Goal: Transaction & Acquisition: Purchase product/service

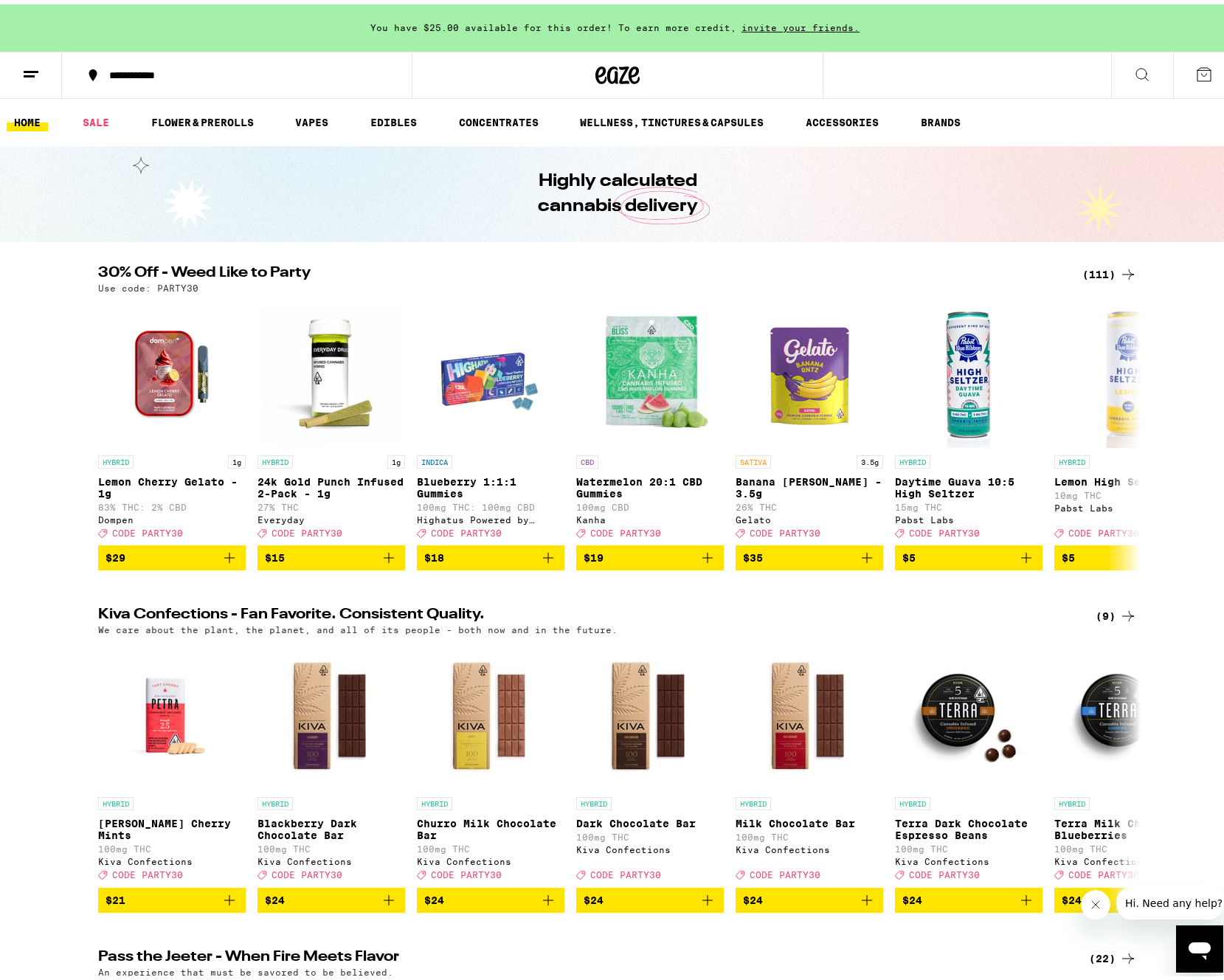
click at [30, 105] on ul "HOME SALE FLOWER & PREROLLS VAPES EDIBLES CONCENTRATES WELLNESS, TINCTURES & CA…" at bounding box center [618, 118] width 1236 height 47
click at [30, 118] on link "HOME" at bounding box center [27, 118] width 41 height 17
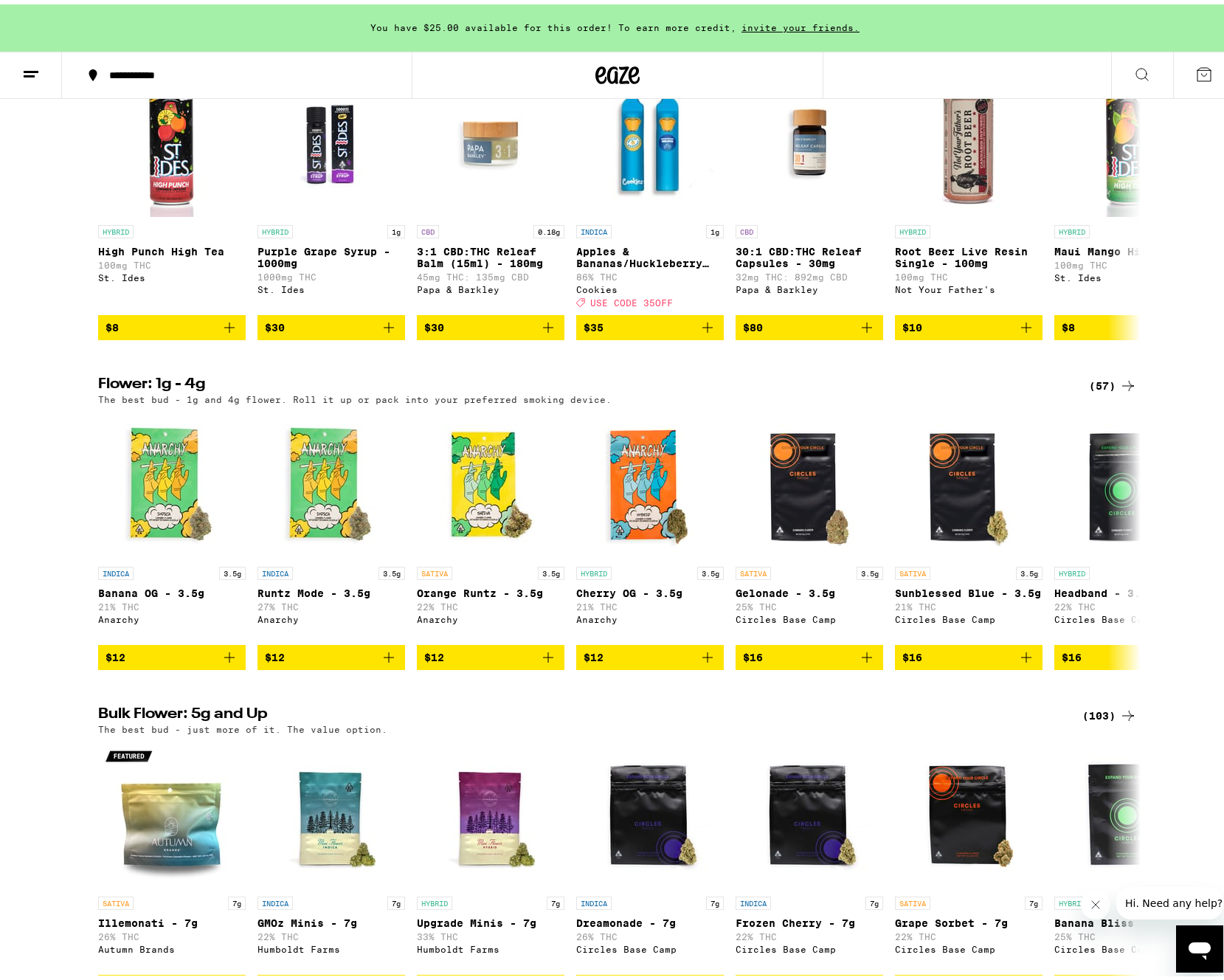
scroll to position [1216, 0]
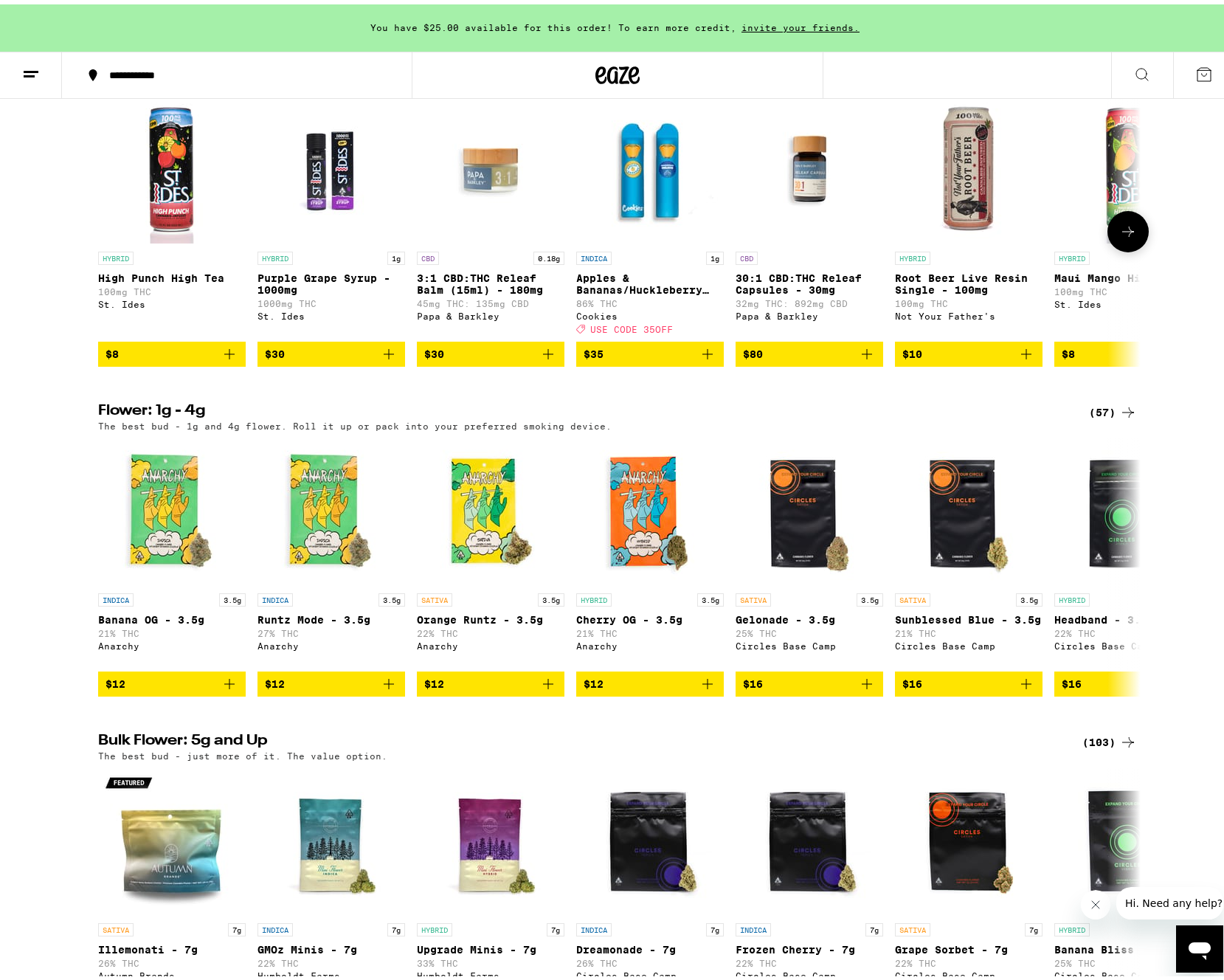
click at [228, 358] on icon "Add to bag" at bounding box center [229, 350] width 17 height 17
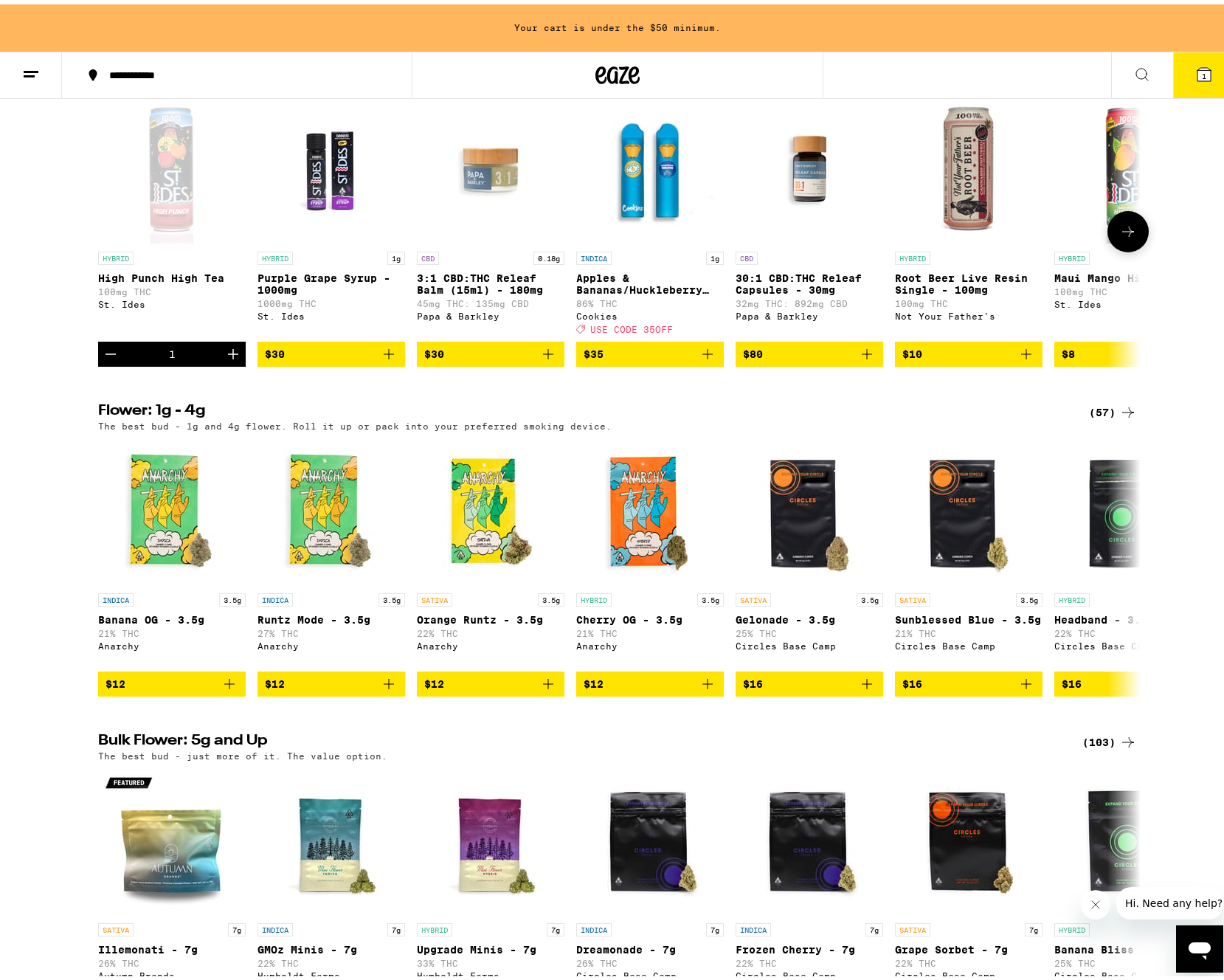
click at [228, 355] on icon "Increment" at bounding box center [233, 350] width 11 height 11
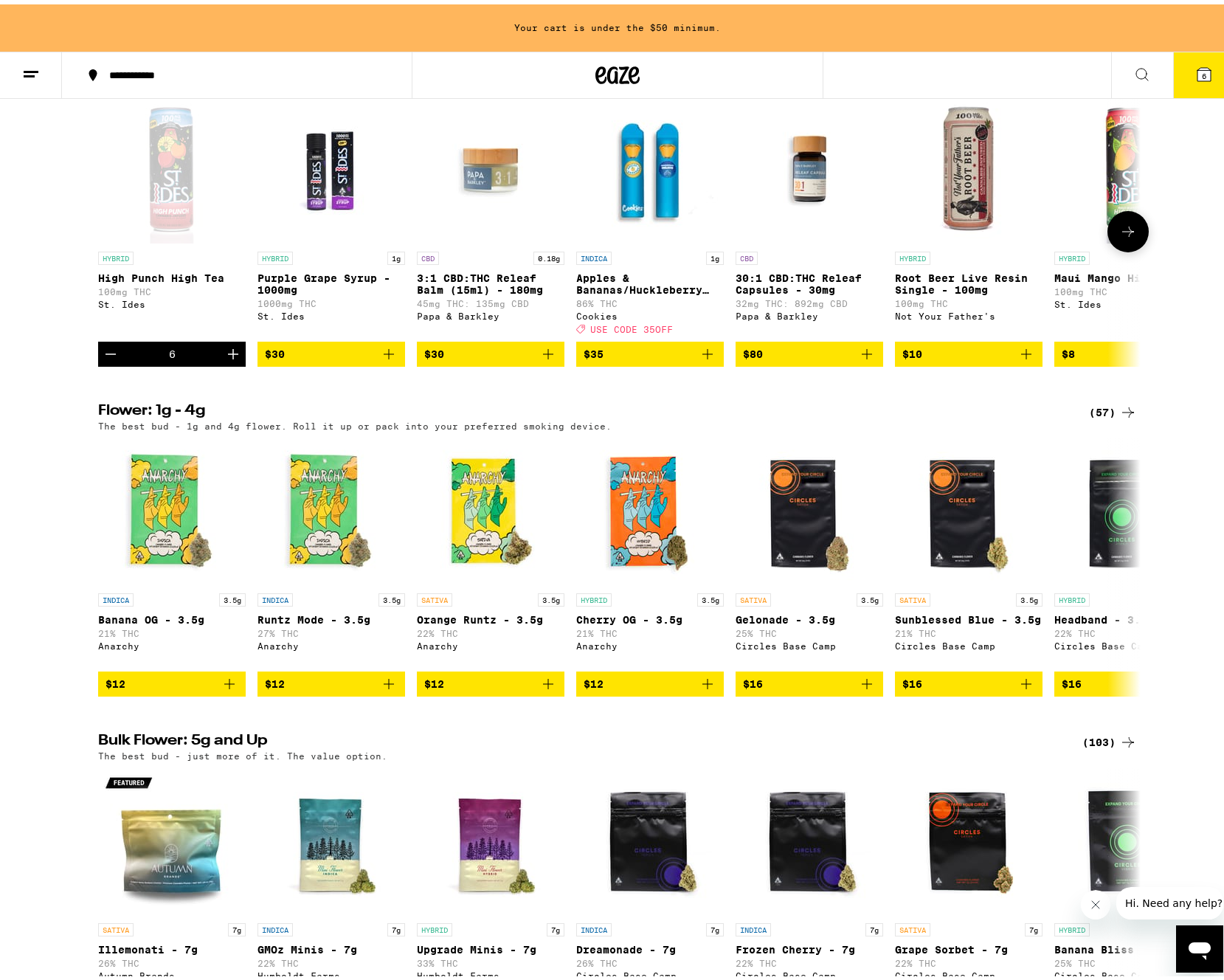
click at [228, 355] on icon "Increment" at bounding box center [233, 350] width 11 height 11
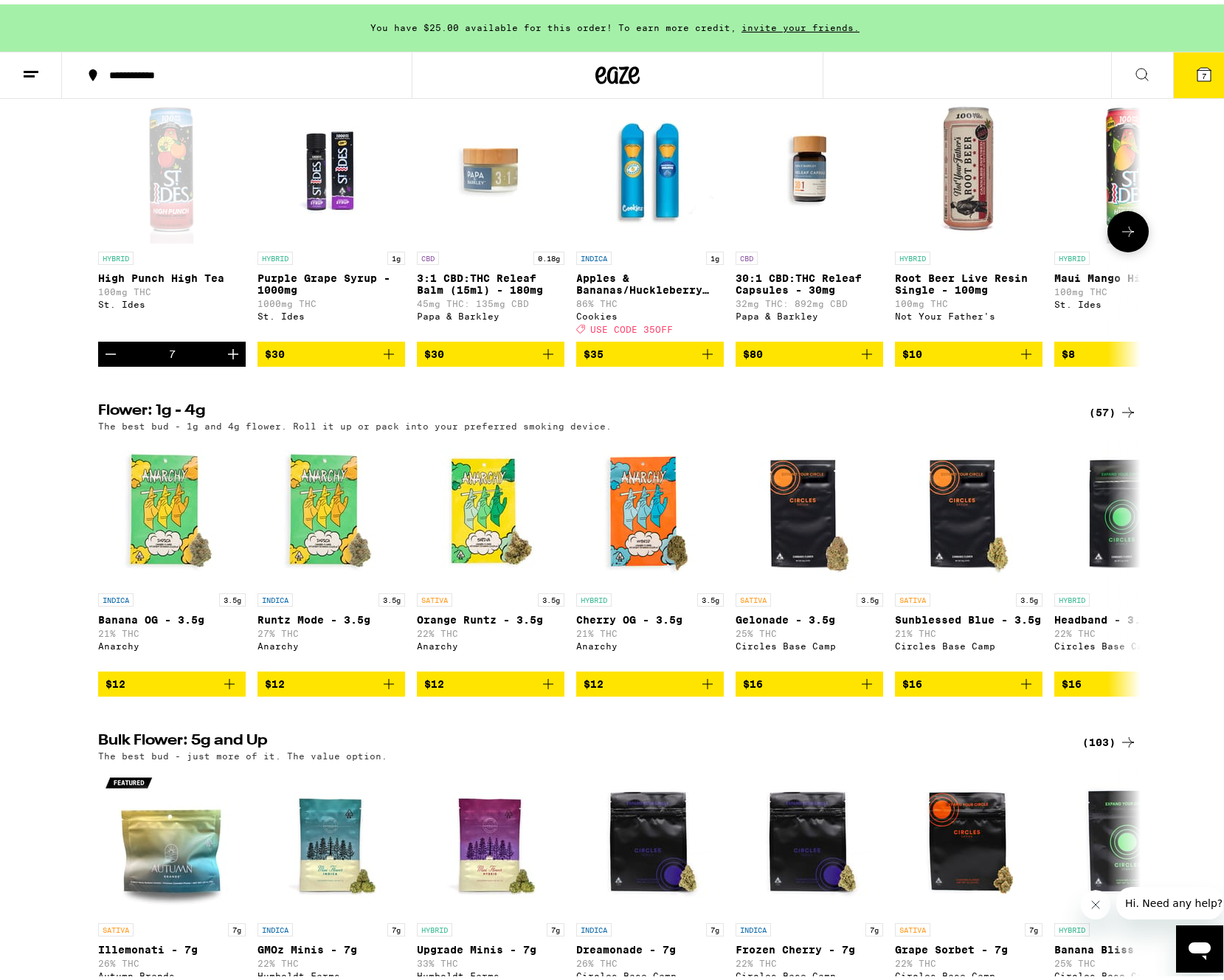
click at [228, 355] on icon "Increment" at bounding box center [233, 350] width 11 height 11
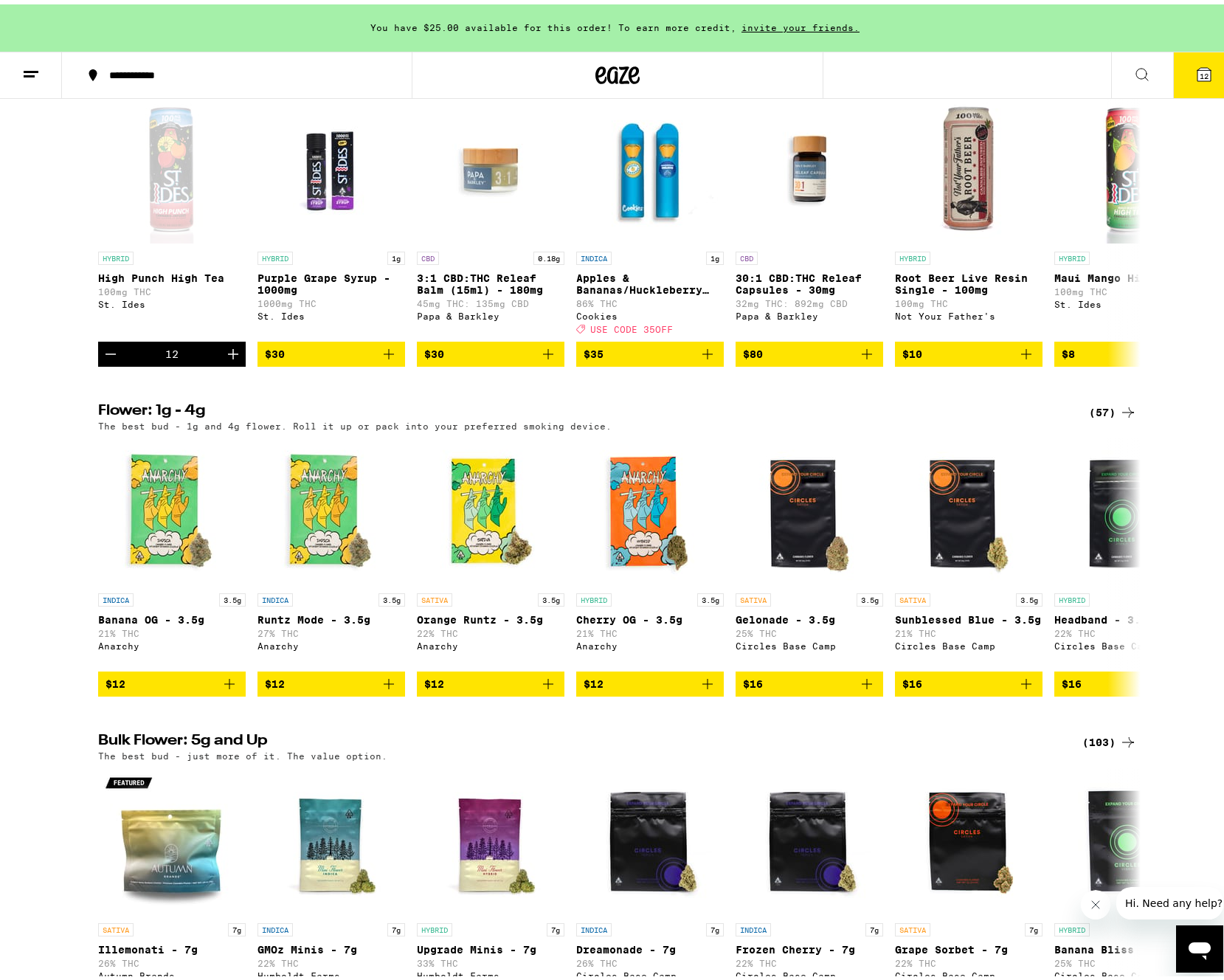
click at [1200, 72] on span "12" at bounding box center [1204, 71] width 9 height 9
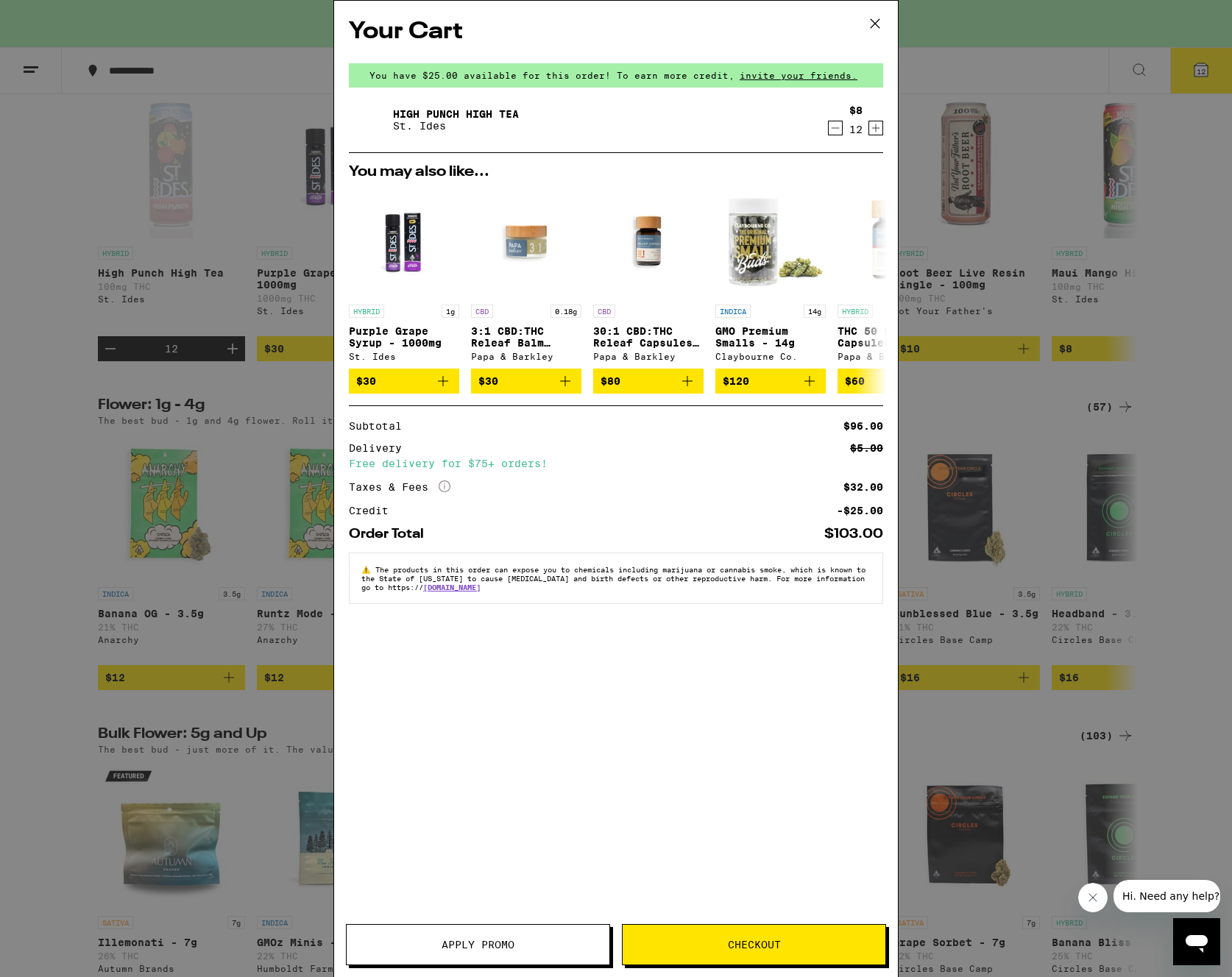
click at [488, 940] on span "Apply Promo" at bounding box center [478, 944] width 73 height 11
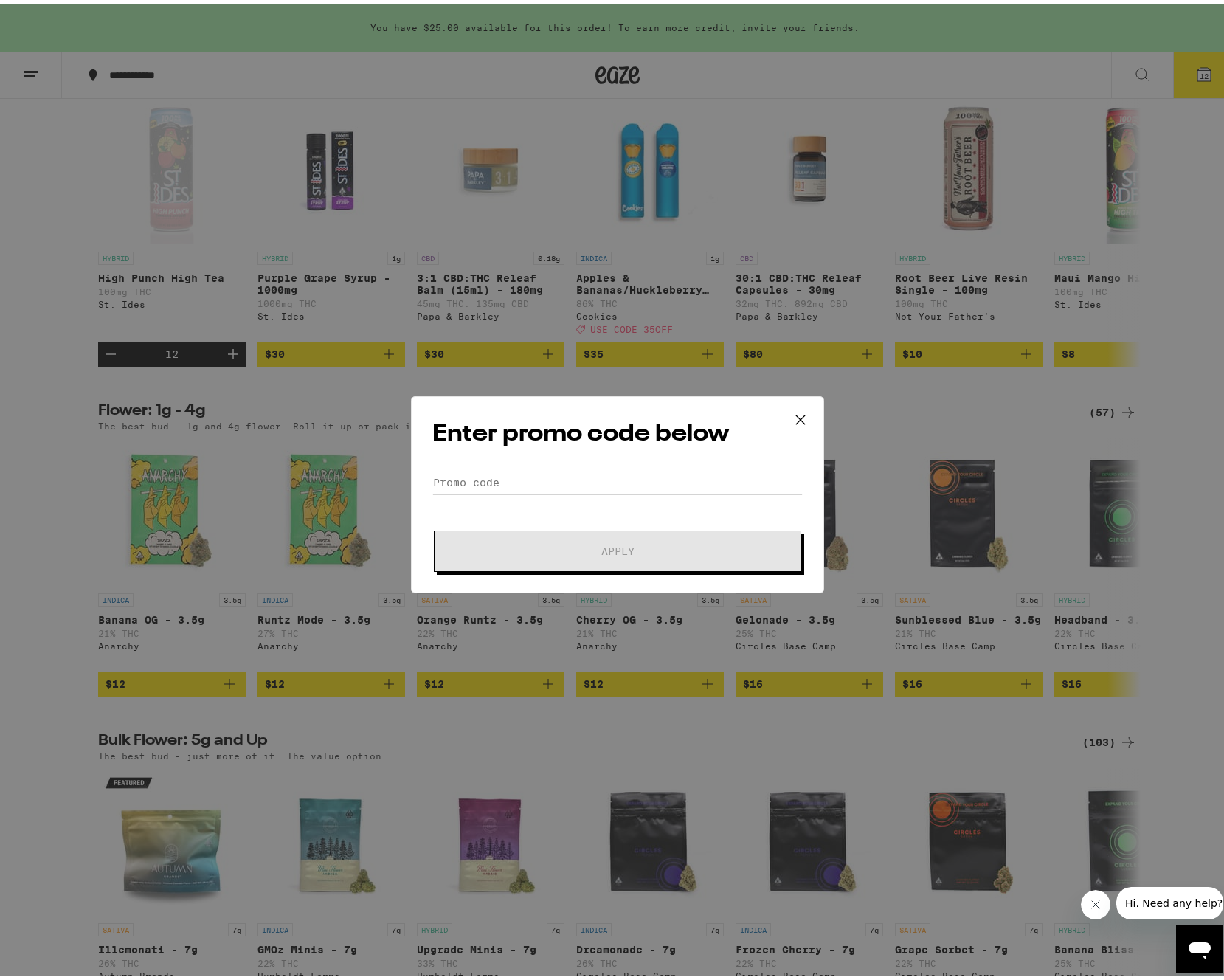
click at [538, 483] on input "Promo Code" at bounding box center [618, 478] width 370 height 22
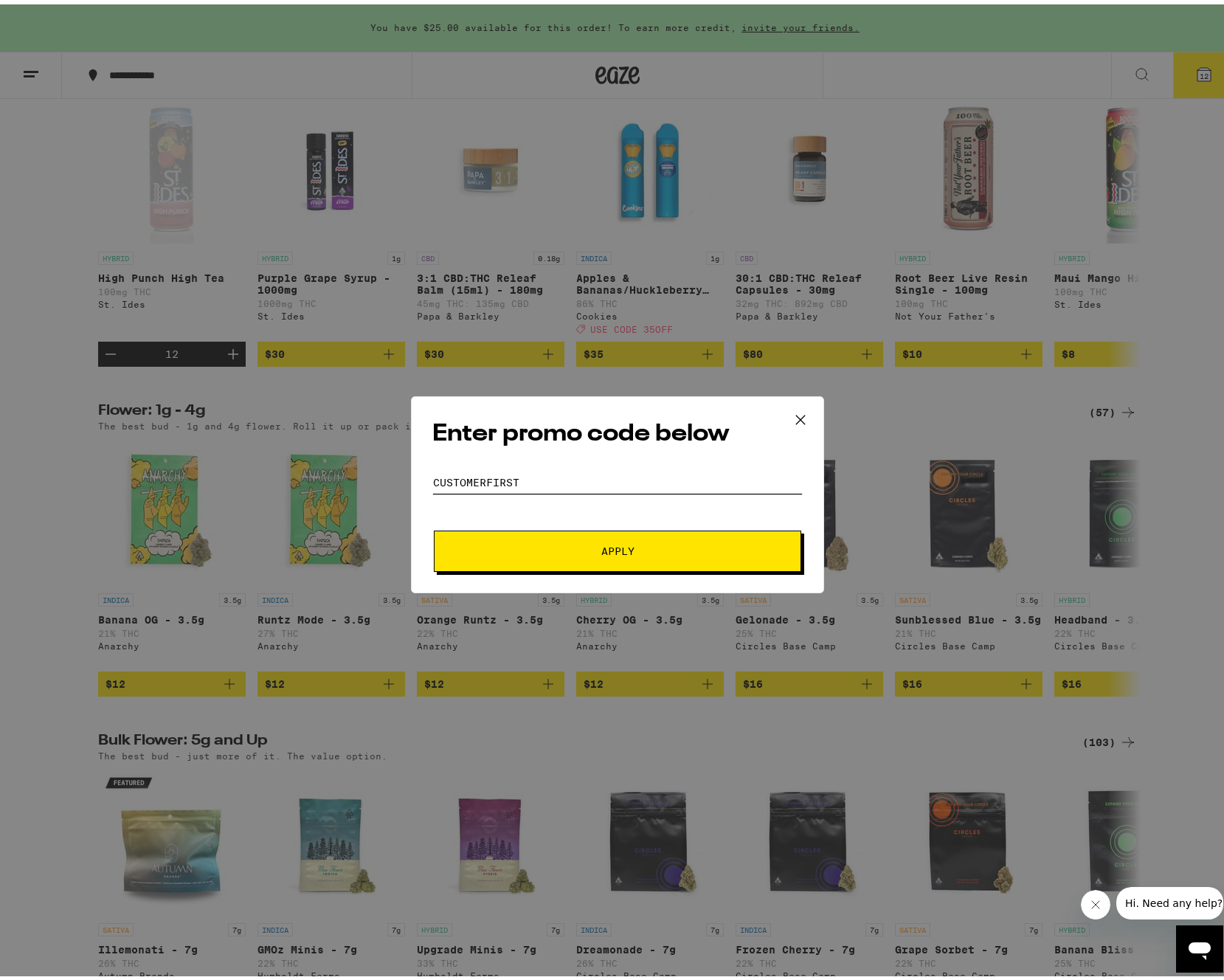
type input "Customerfirst"
click at [434, 526] on button "Apply" at bounding box center [617, 546] width 367 height 41
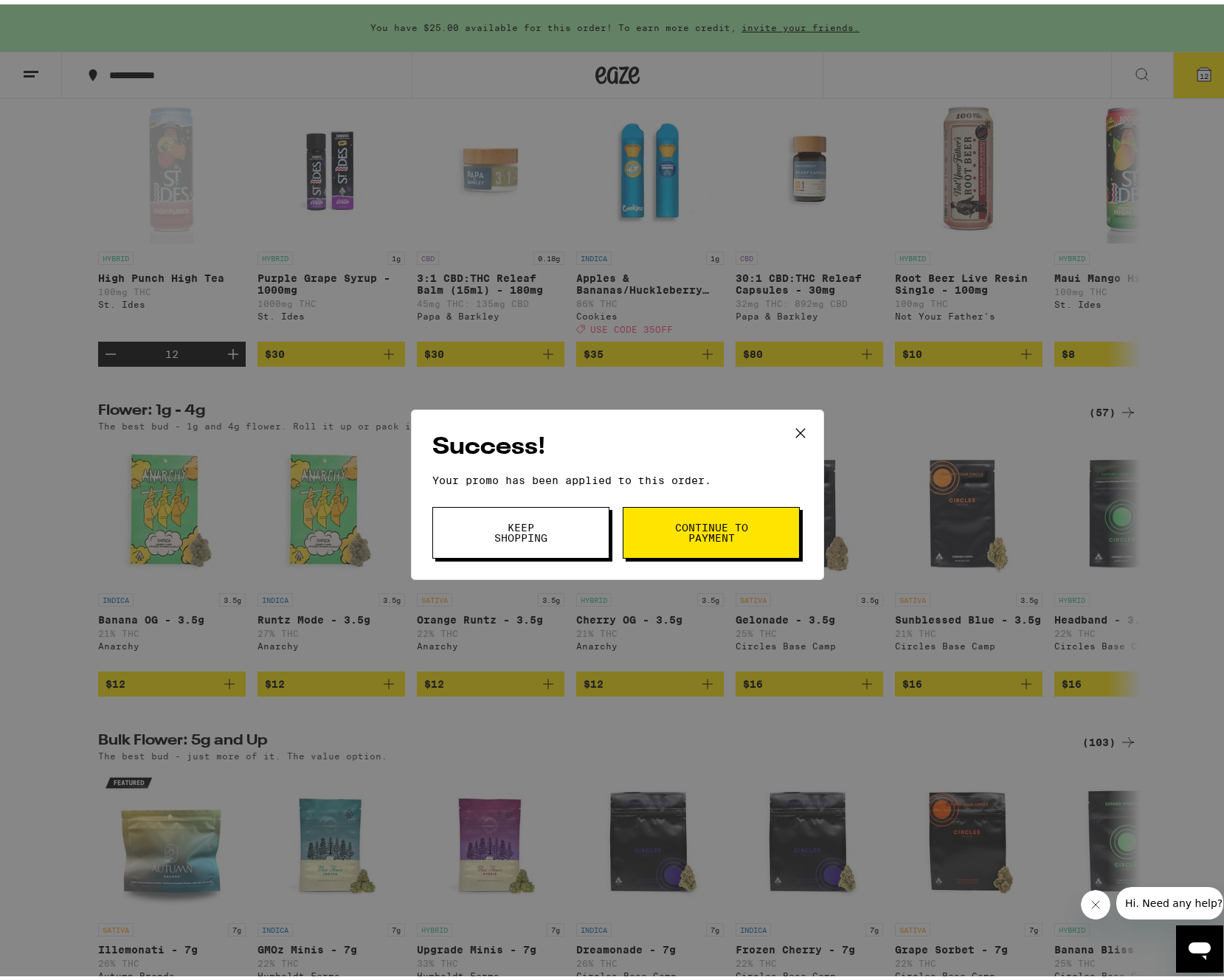
click at [729, 523] on span "Continue to payment" at bounding box center [711, 527] width 75 height 20
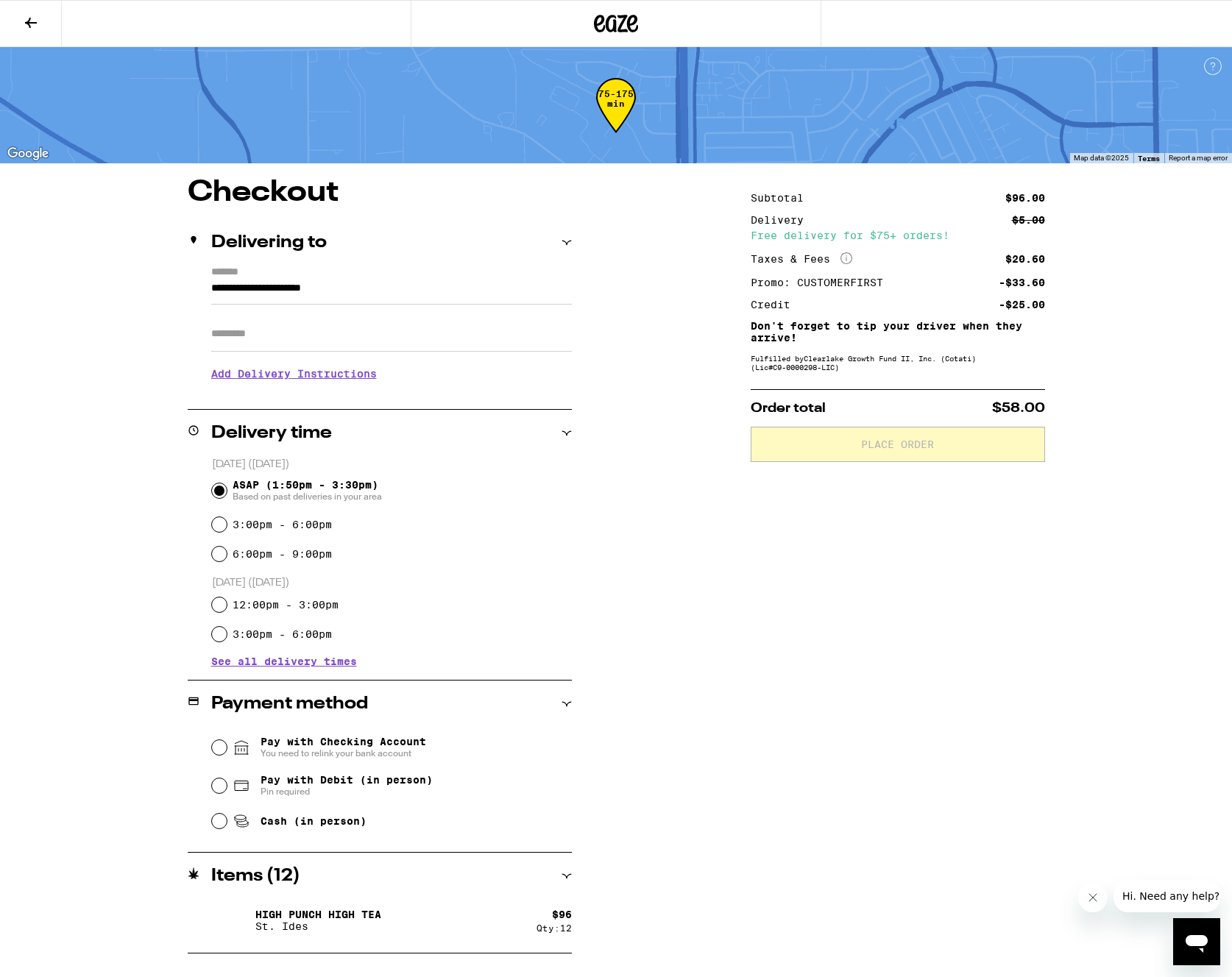
click at [37, 15] on icon at bounding box center [31, 23] width 17 height 17
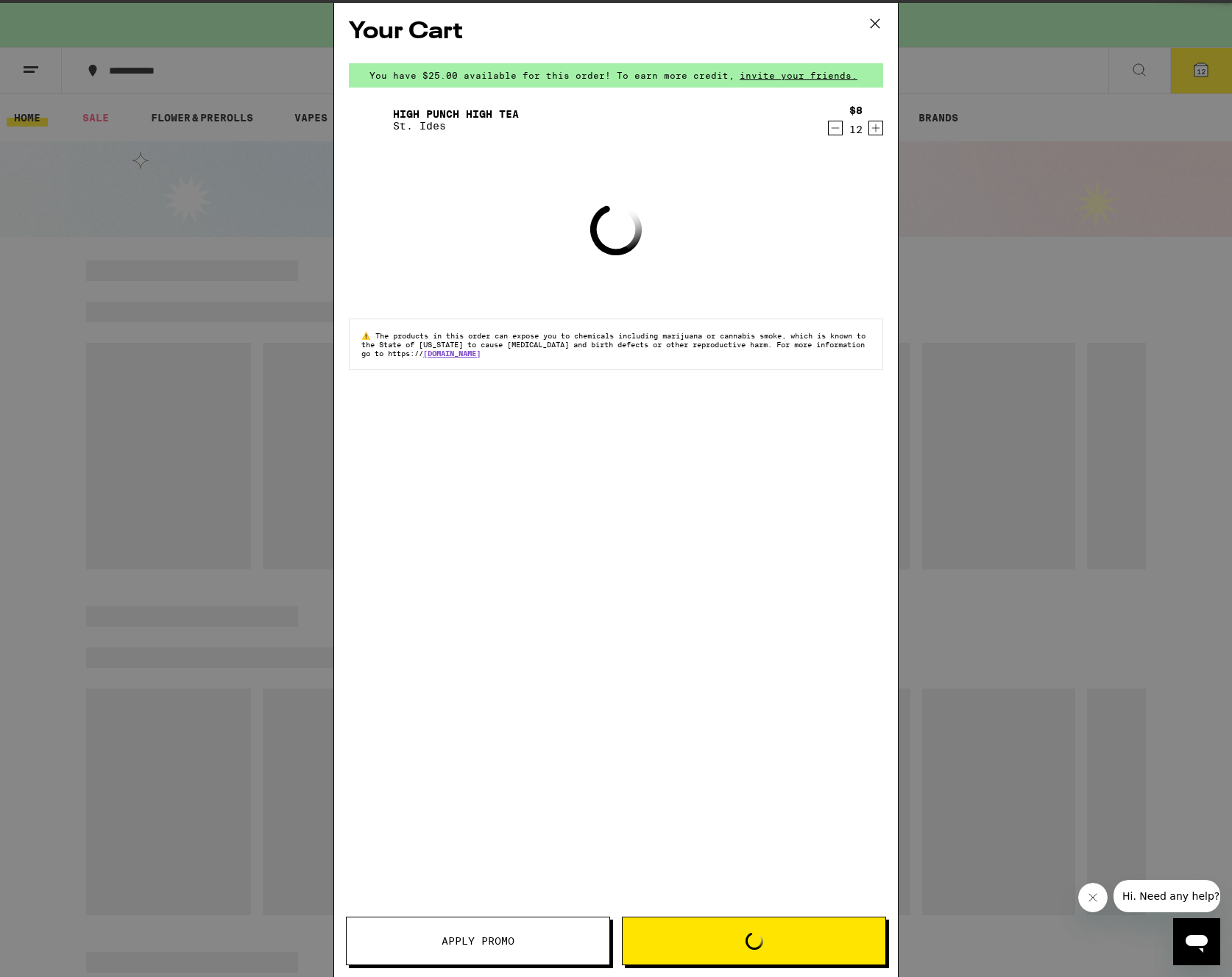
click at [37, 15] on div "Your Cart You have $25.00 available for this order! To earn more credit, invite…" at bounding box center [616, 488] width 1232 height 977
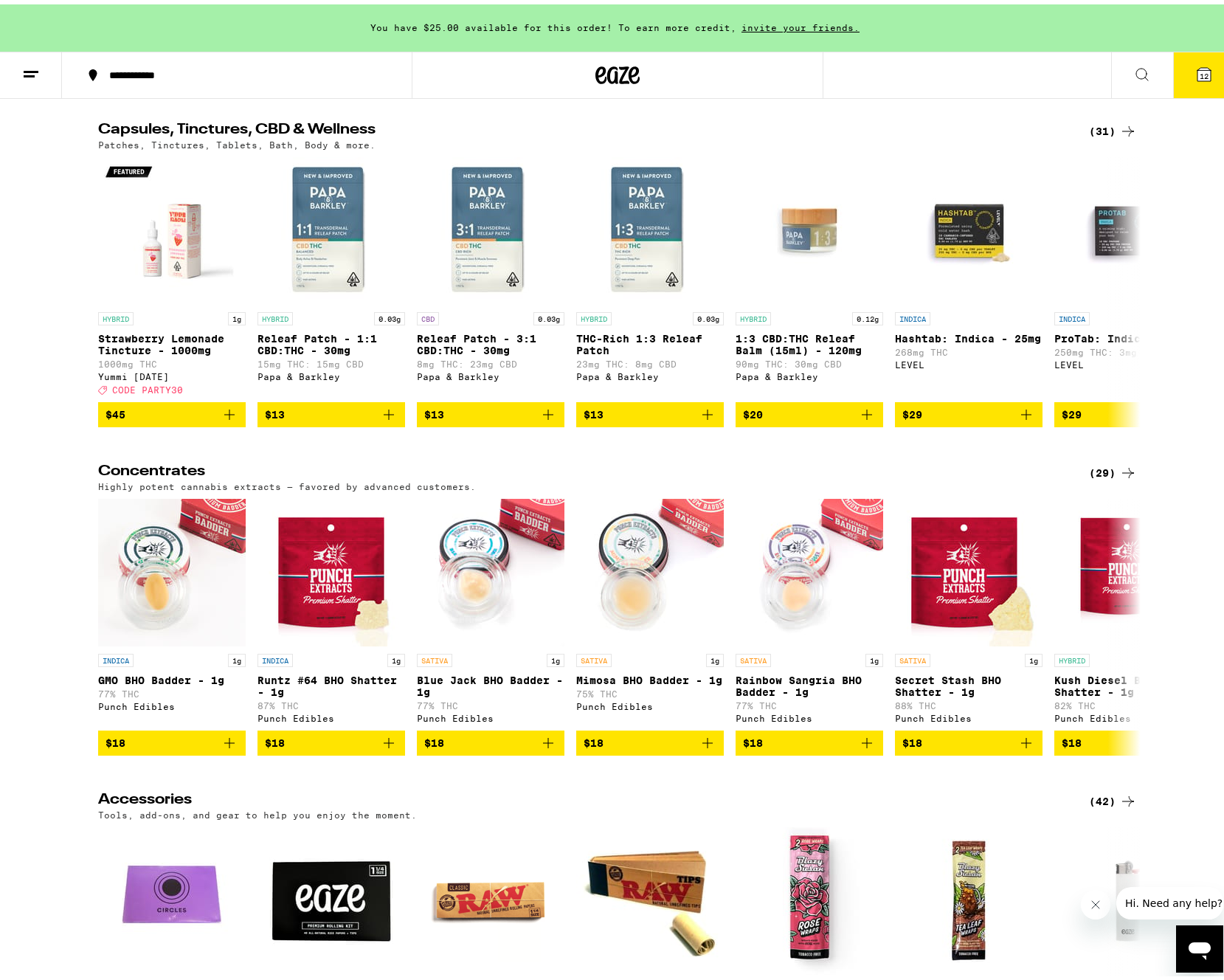
scroll to position [5809, 0]
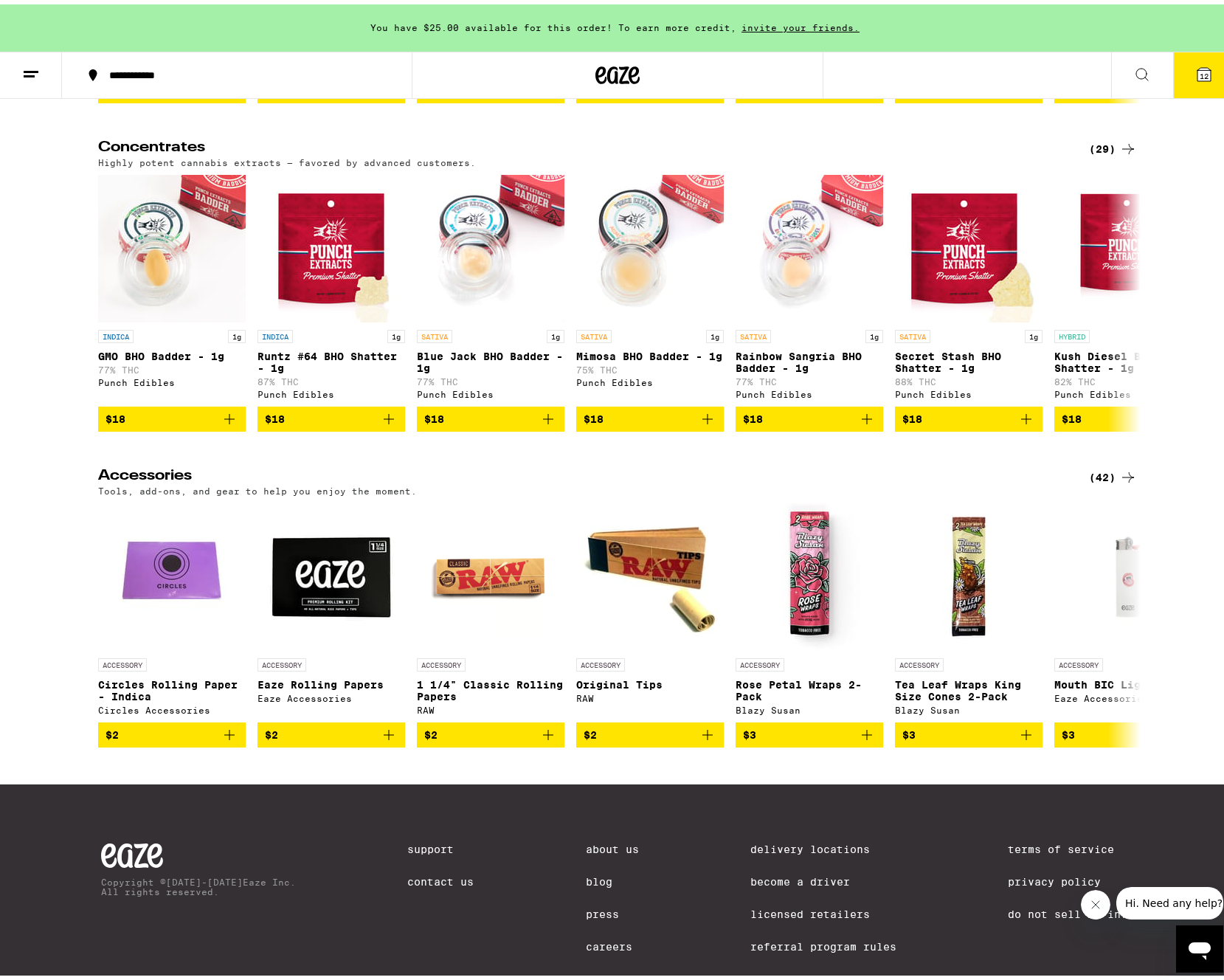
click at [1124, 153] on icon at bounding box center [1128, 145] width 17 height 17
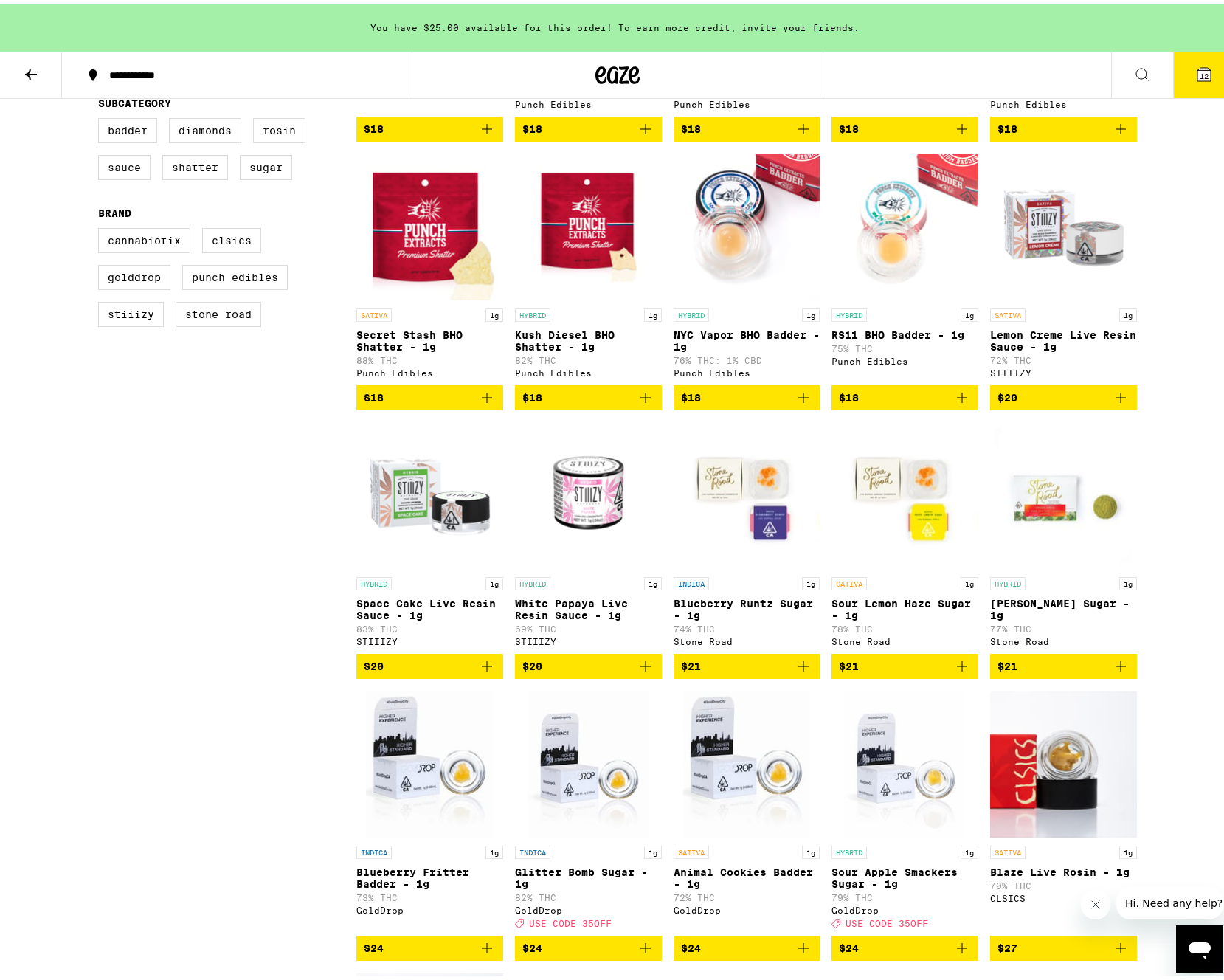
scroll to position [395, 0]
